Goal: Task Accomplishment & Management: Manage account settings

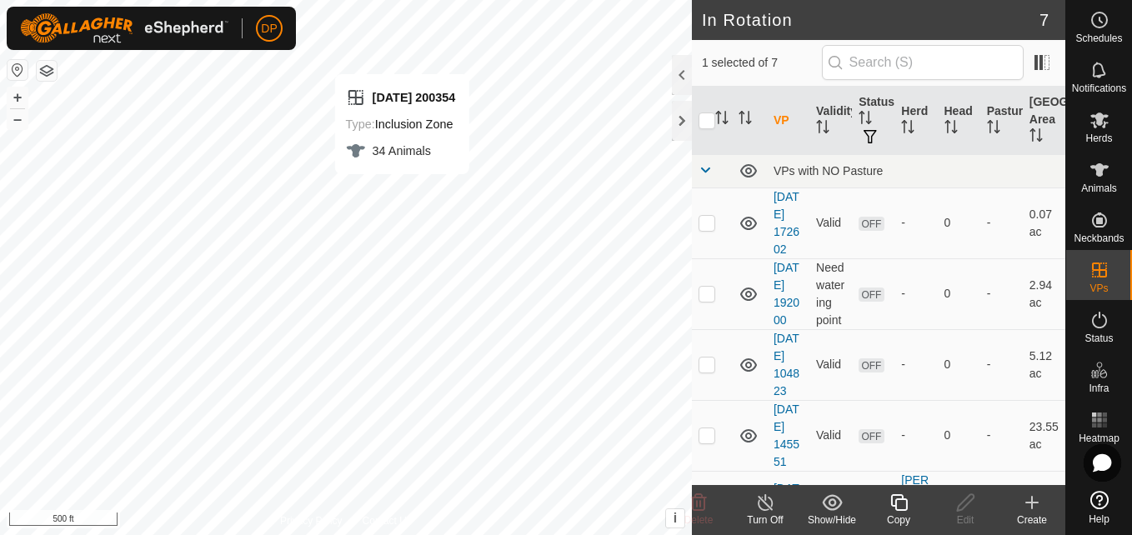
checkbox input "false"
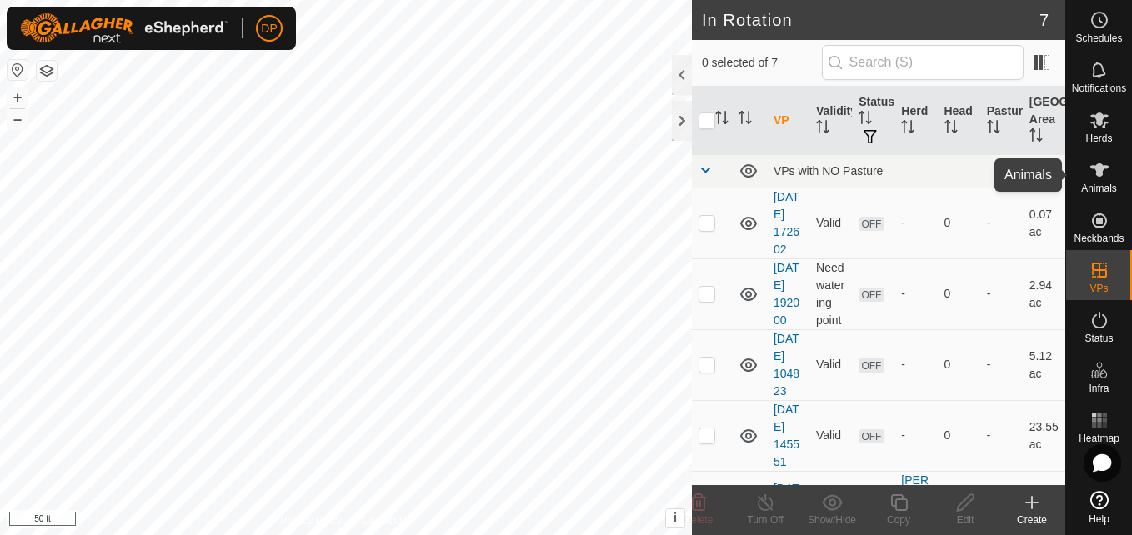
click at [1095, 175] on icon at bounding box center [1100, 170] width 20 height 20
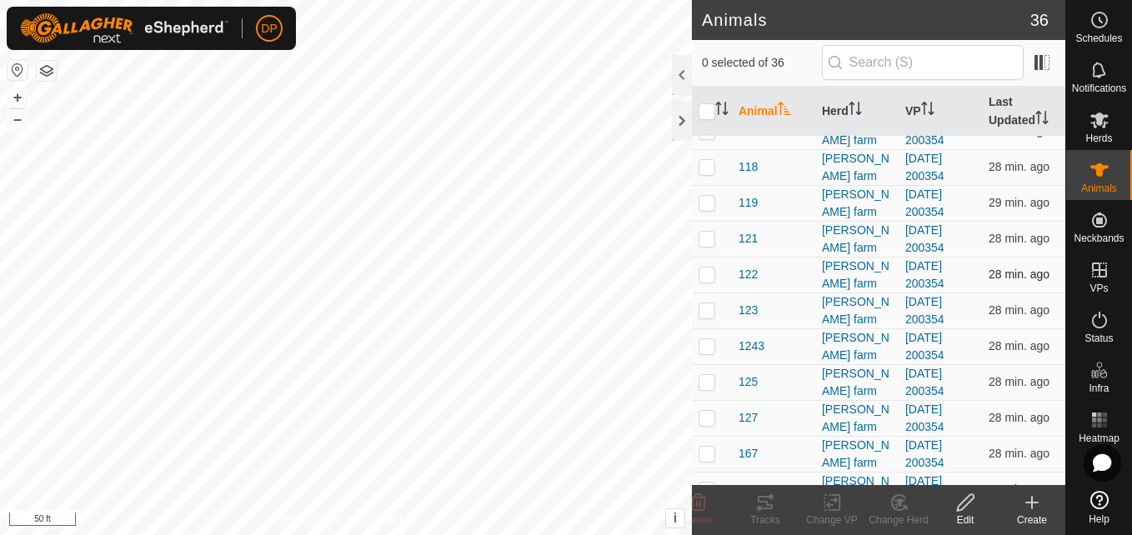
scroll to position [167, 0]
click at [709, 312] on p-checkbox at bounding box center [707, 309] width 17 height 13
click at [675, 113] on div at bounding box center [682, 121] width 20 height 40
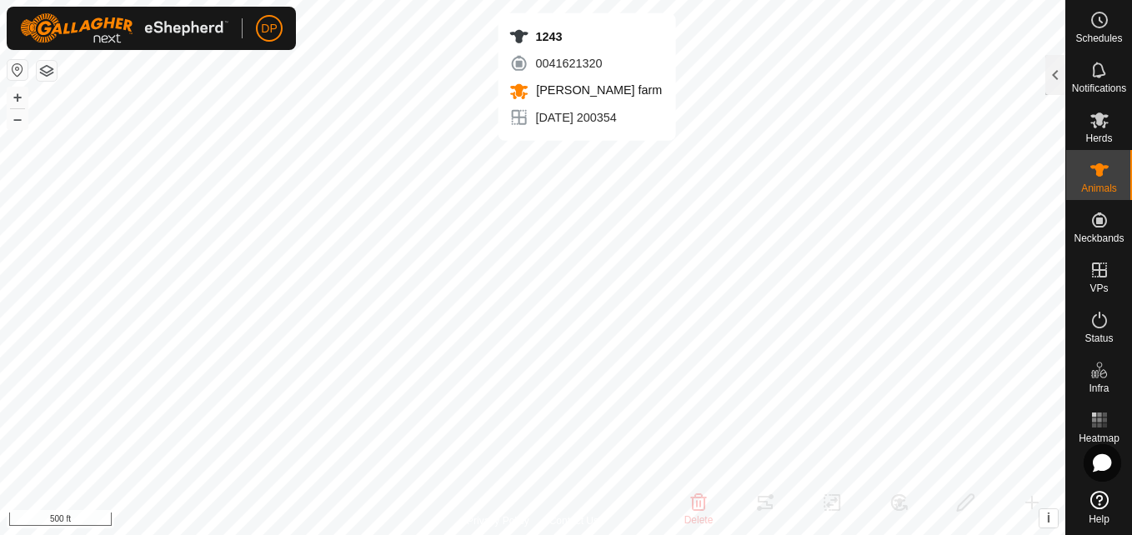
checkbox input "false"
